Goal: Find specific page/section: Find specific page/section

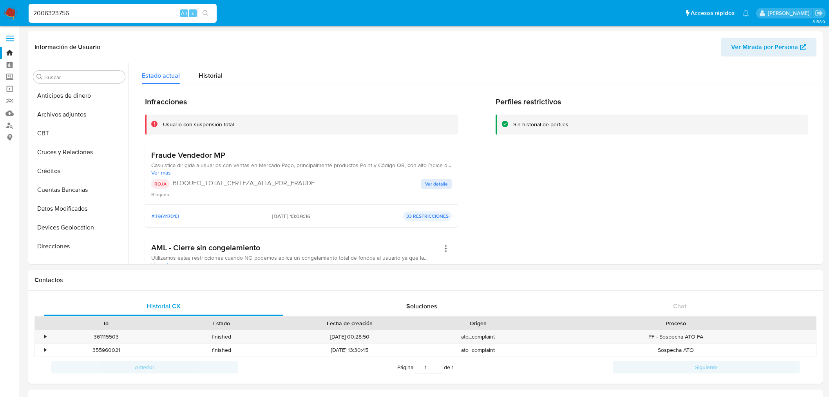
select select "10"
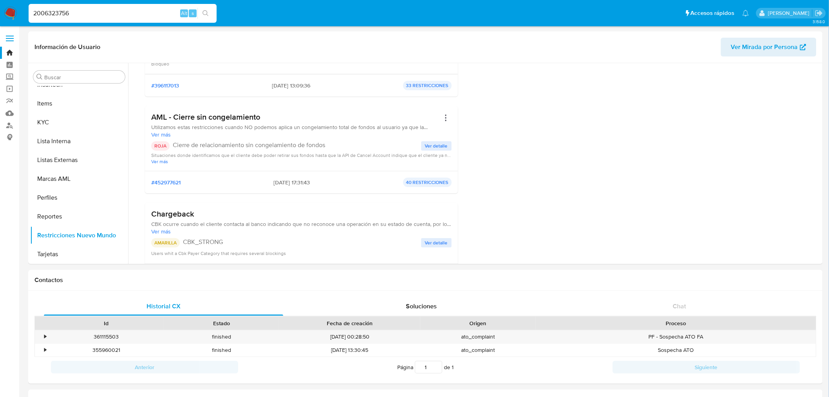
click at [77, 14] on input "2006323756" at bounding box center [123, 13] width 188 height 10
paste input "154600051"
type input "2154600051"
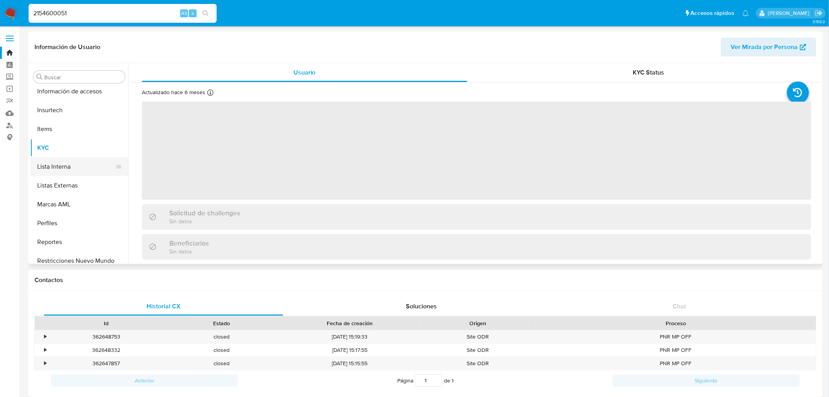
scroll to position [350, 0]
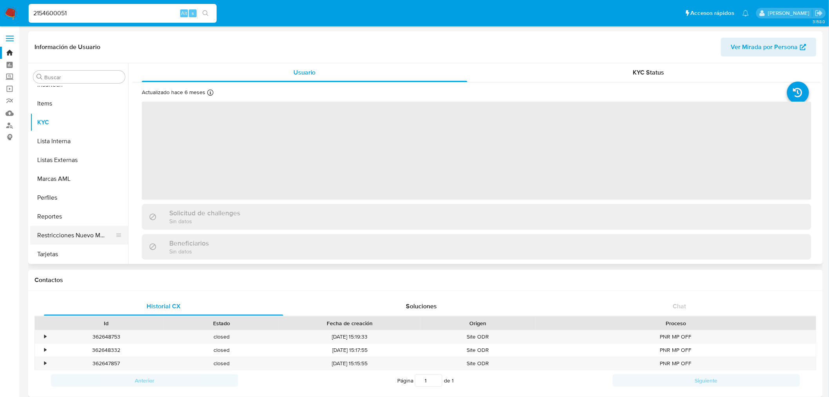
click at [92, 233] on button "Restricciones Nuevo Mundo" at bounding box center [76, 235] width 92 height 19
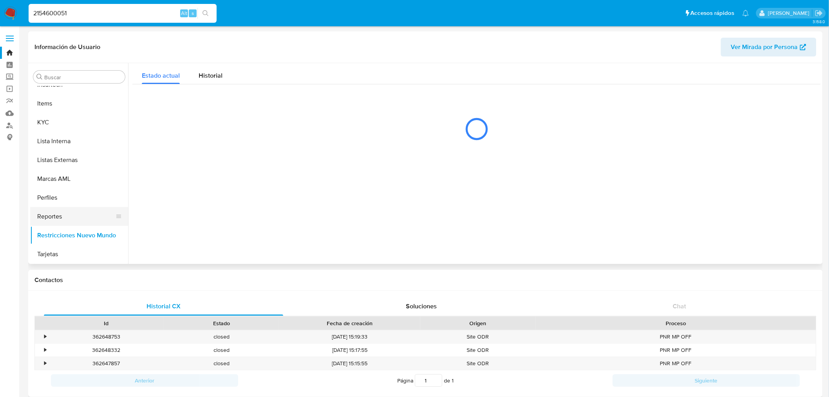
select select "10"
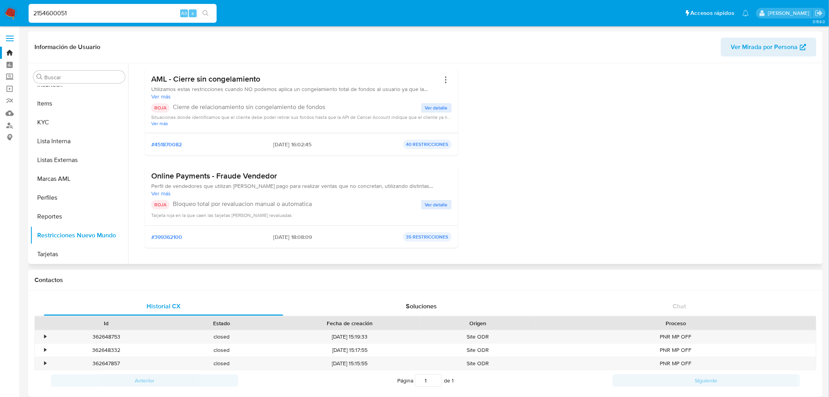
scroll to position [43, 0]
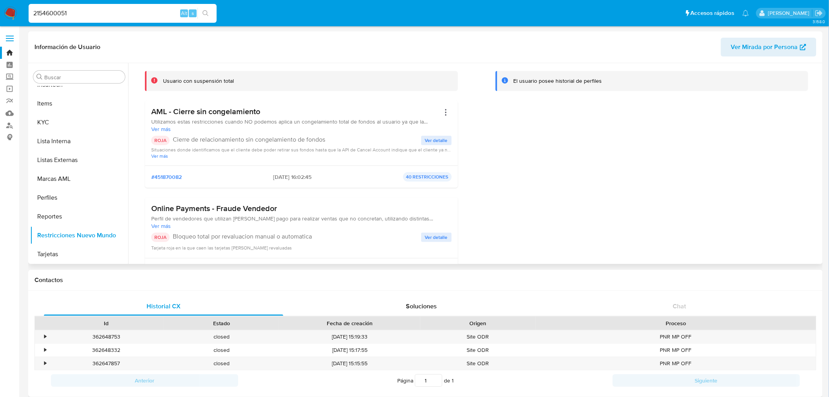
click at [446, 142] on span "Ver detalle" at bounding box center [436, 140] width 23 height 8
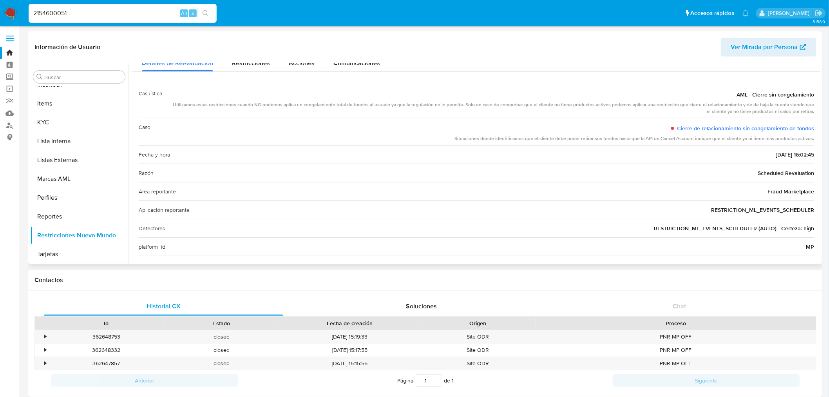
scroll to position [0, 0]
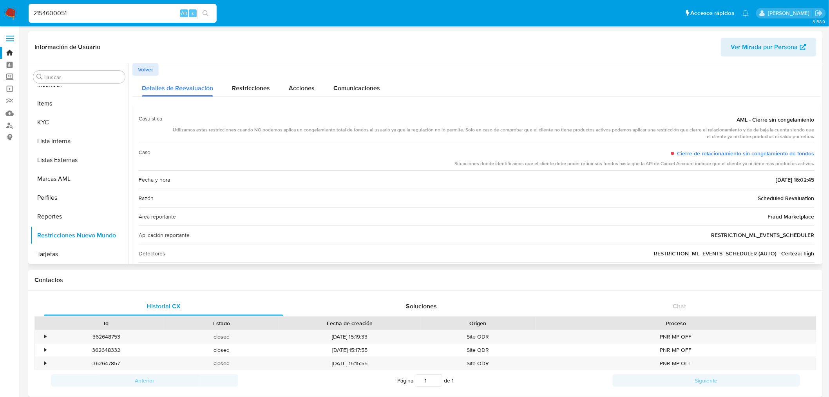
click at [152, 69] on span "Volver" at bounding box center [145, 69] width 15 height 11
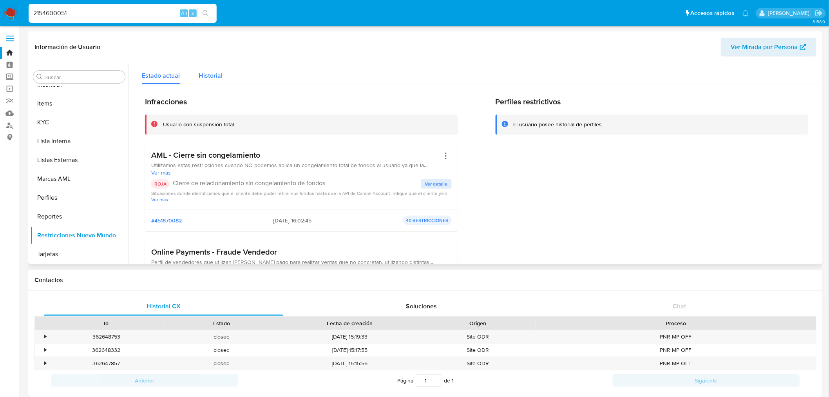
click at [213, 76] on span "Historial" at bounding box center [211, 75] width 24 height 9
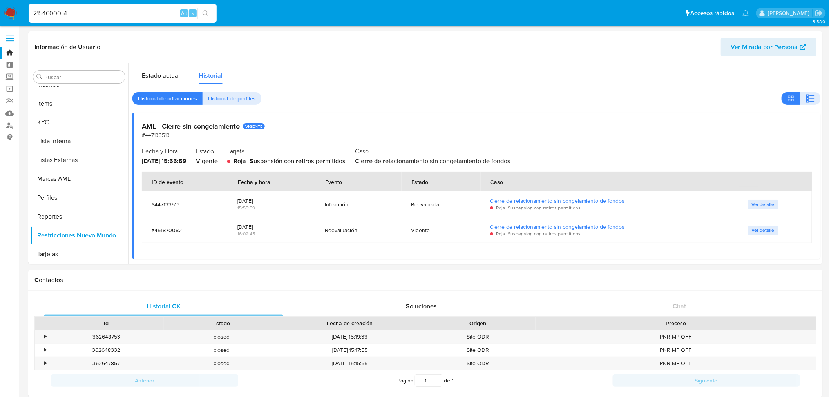
click at [76, 18] on div "2154600051 Alt s" at bounding box center [123, 13] width 188 height 19
click at [82, 13] on input "2154600051" at bounding box center [123, 13] width 188 height 10
paste input "007405164"
type input "2007405164"
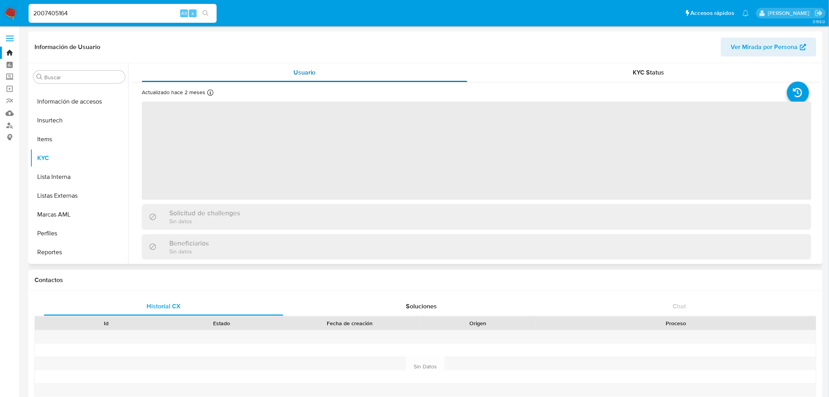
scroll to position [350, 0]
select select "10"
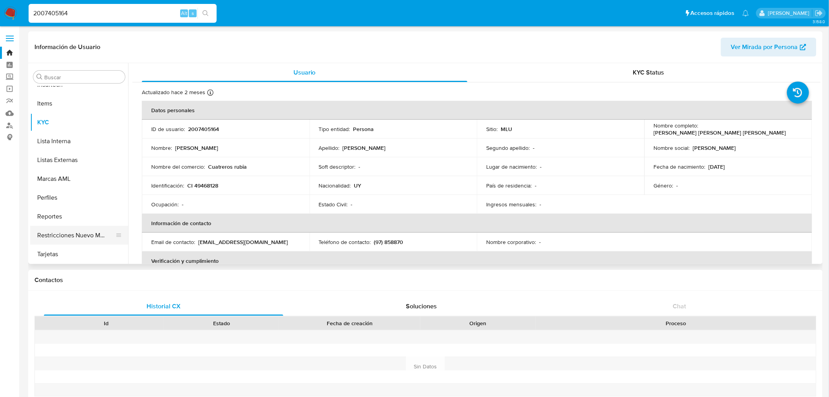
click at [97, 235] on button "Restricciones Nuevo Mundo" at bounding box center [76, 235] width 92 height 19
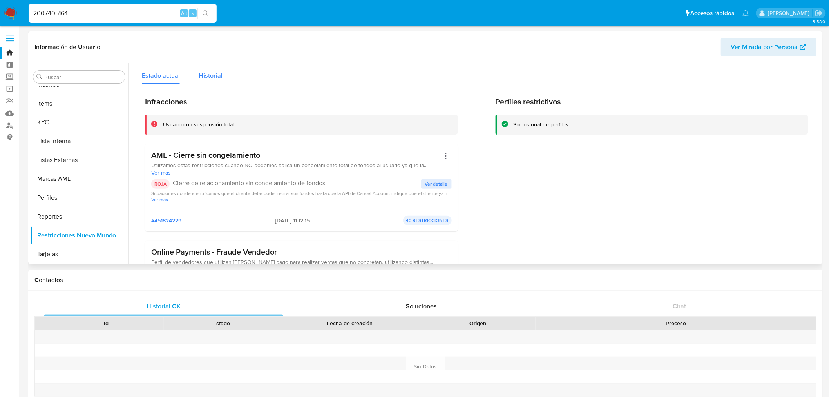
click at [210, 77] on span "Historial" at bounding box center [211, 75] width 24 height 9
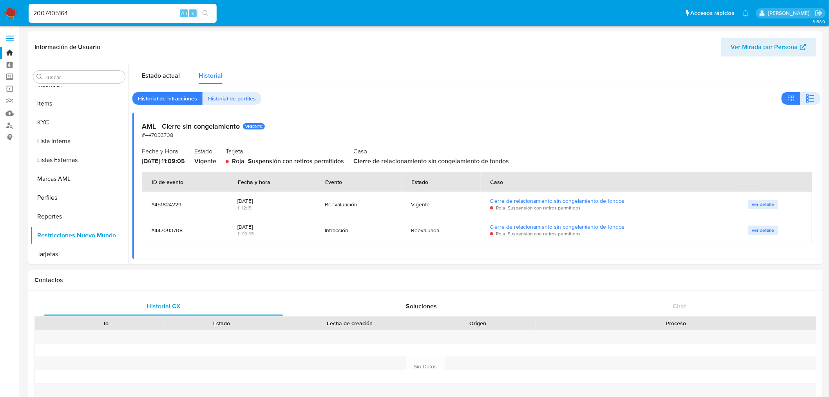
click at [88, 13] on input "2007405164" at bounding box center [123, 13] width 188 height 10
paste input "171790749"
type input "2171790749"
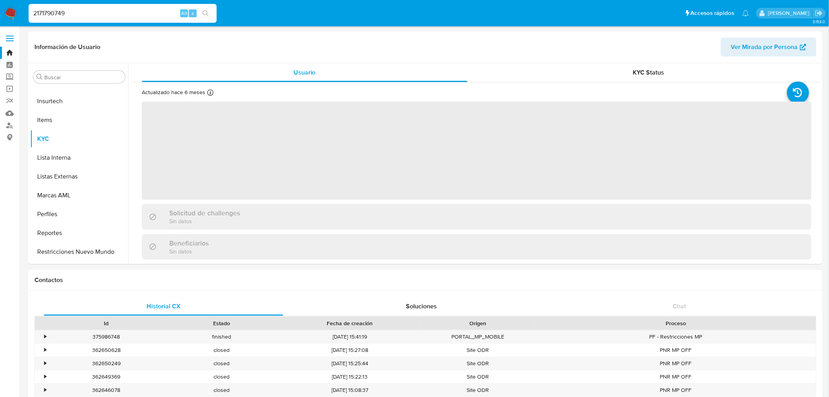
scroll to position [350, 0]
click at [97, 236] on button "Restricciones Nuevo Mundo" at bounding box center [76, 235] width 92 height 19
select select "10"
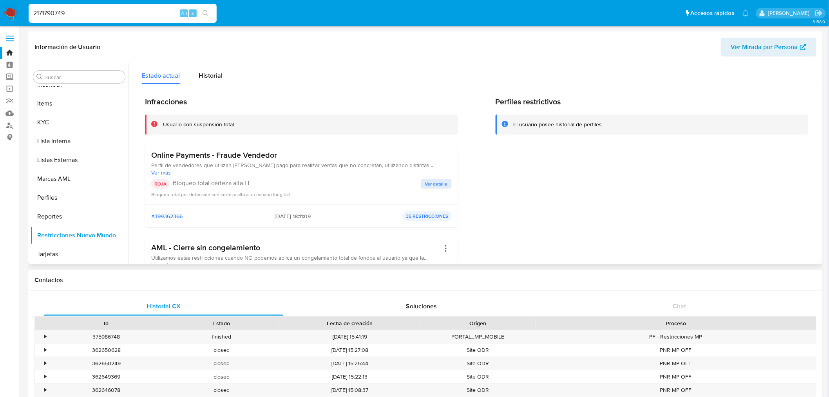
click at [210, 49] on header "Información de Usuario Ver Mirada por Persona" at bounding box center [425, 47] width 782 height 19
click at [213, 64] on div "Historial" at bounding box center [211, 73] width 24 height 21
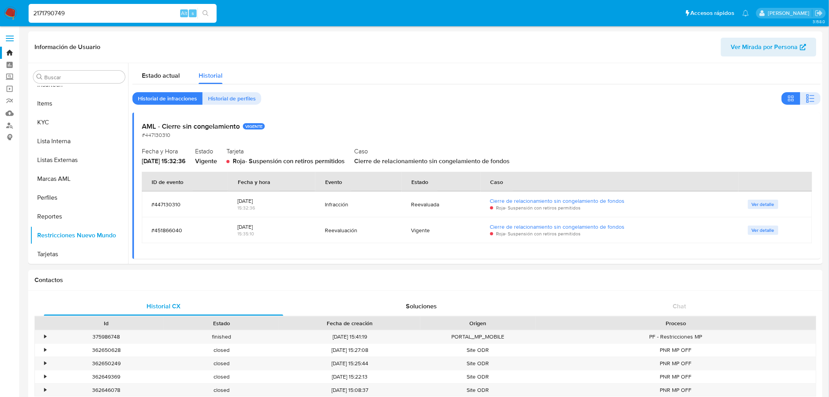
click at [88, 8] on input "2171790749" at bounding box center [123, 13] width 188 height 10
paste input "1062047507"
type input "1062047507"
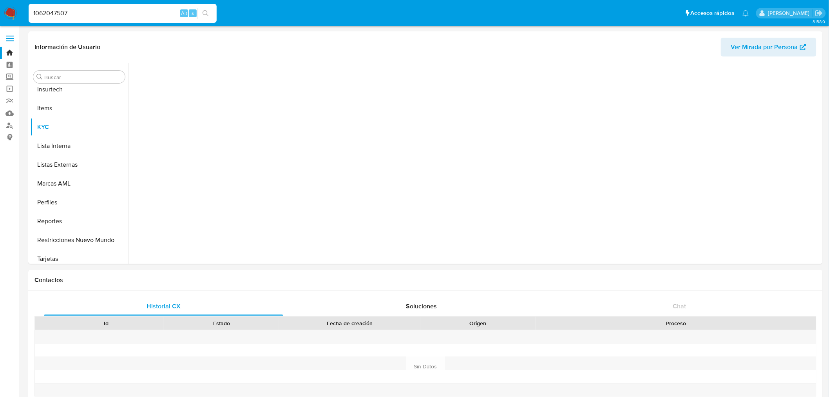
scroll to position [350, 0]
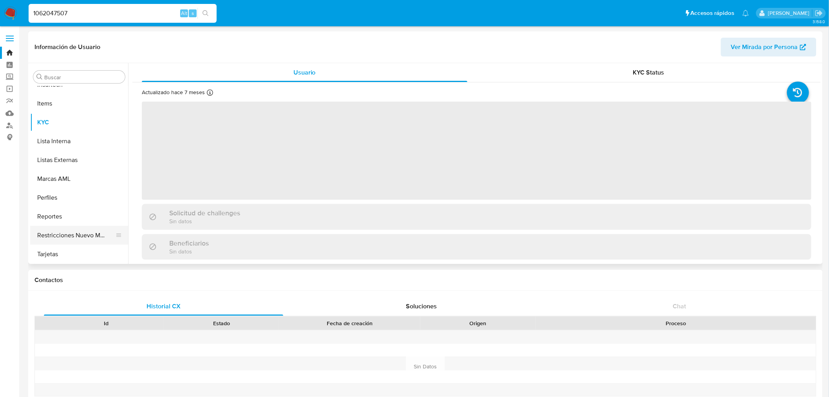
select select "10"
click at [93, 231] on button "Restricciones Nuevo Mundo" at bounding box center [76, 235] width 92 height 19
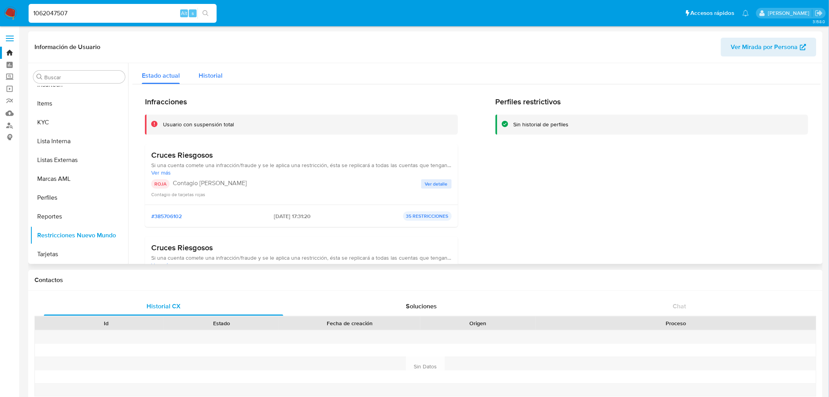
click at [210, 78] on span "Historial" at bounding box center [211, 75] width 24 height 9
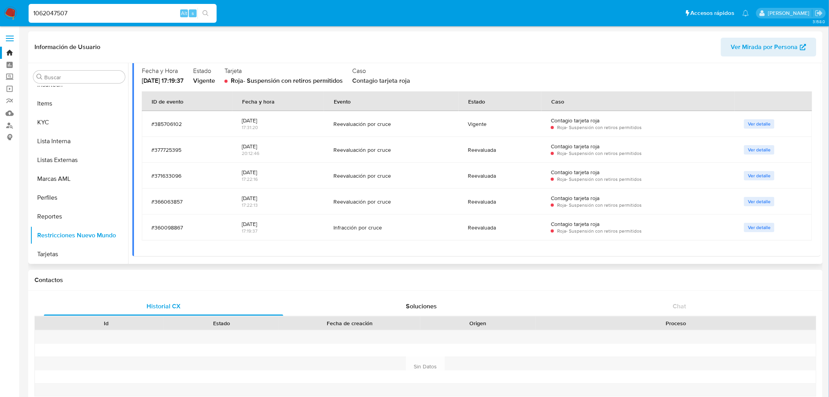
scroll to position [878, 0]
click at [61, 1] on nav "Pausado Ver notificaciones 1062047507 Alt s Accesos rápidos Presiona las siguie…" at bounding box center [414, 13] width 829 height 26
click at [64, 18] on div "1062047507 Alt s" at bounding box center [123, 13] width 188 height 19
click at [68, 16] on input "1062047507" at bounding box center [123, 13] width 188 height 10
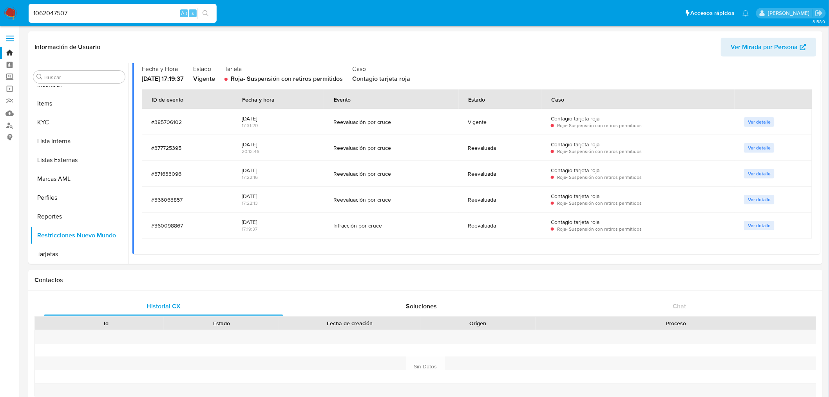
click at [68, 16] on input "1062047507" at bounding box center [123, 13] width 188 height 10
paste input "75227192"
type input "175227192"
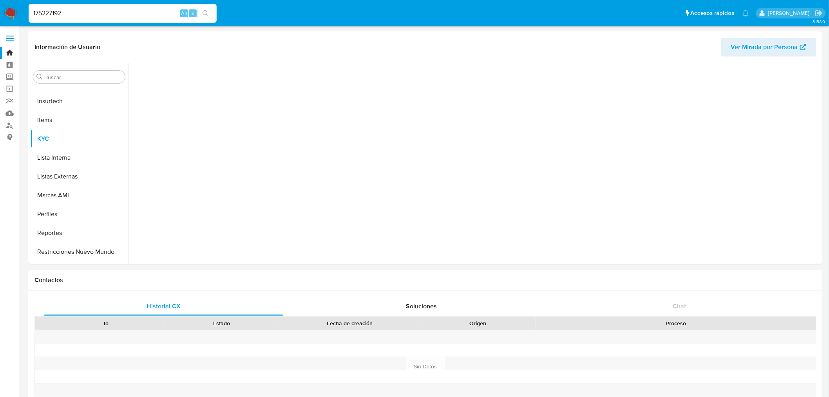
scroll to position [350, 0]
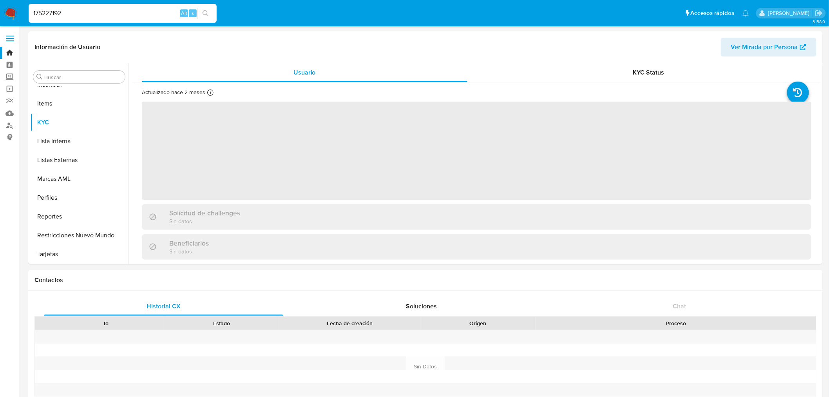
select select "10"
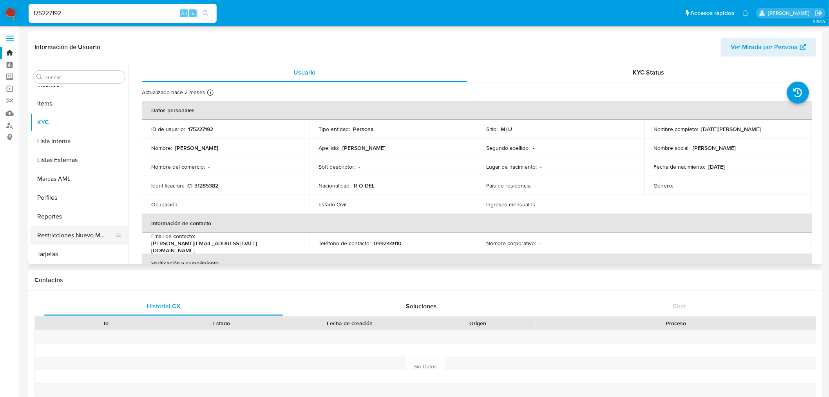
click at [67, 239] on button "Restricciones Nuevo Mundo" at bounding box center [76, 235] width 92 height 19
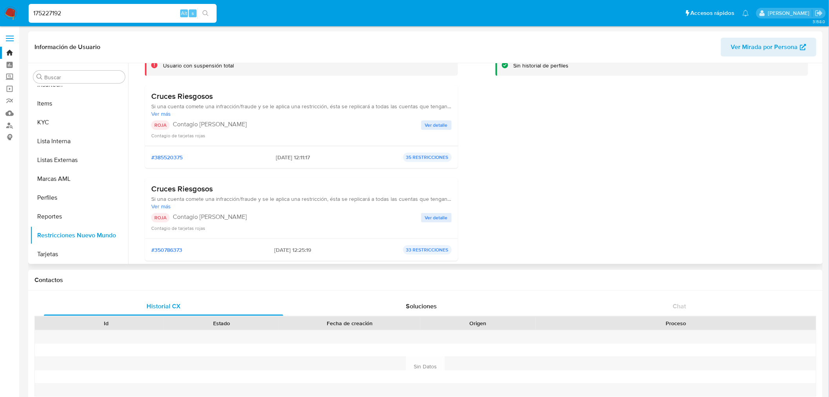
scroll to position [0, 0]
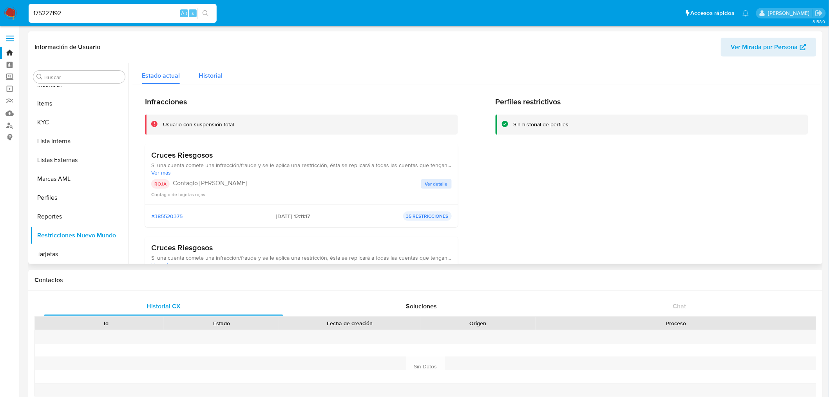
click at [201, 69] on div "Historial" at bounding box center [211, 73] width 24 height 21
